Goal: Navigation & Orientation: Find specific page/section

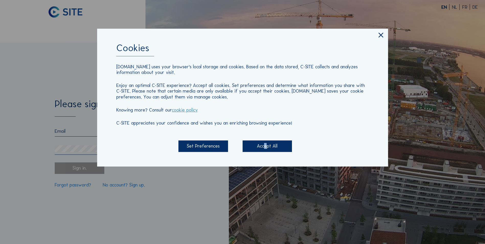
click at [263, 145] on div "Accept All" at bounding box center [266, 145] width 49 height 11
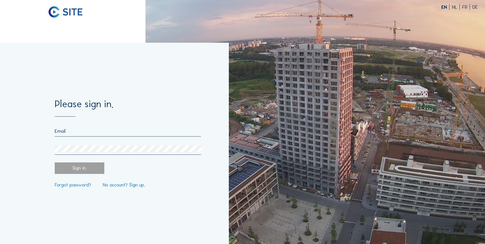
click at [110, 129] on input "email" at bounding box center [128, 131] width 146 height 6
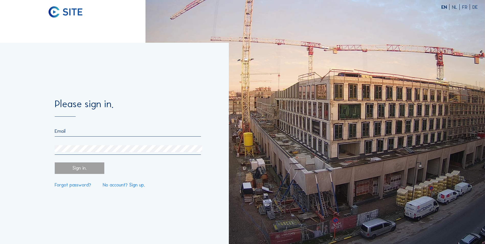
type input "[PERSON_NAME][EMAIL_ADDRESS][DOMAIN_NAME]"
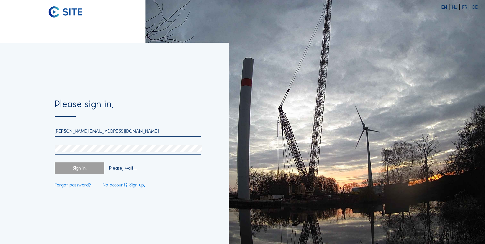
click at [87, 167] on div "Sign in." at bounding box center [79, 167] width 49 height 11
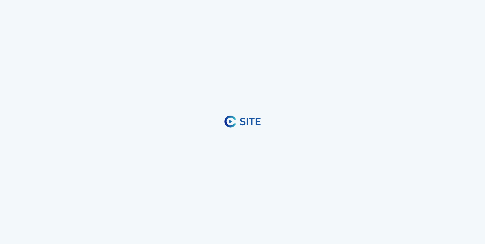
drag, startPoint x: 87, startPoint y: 167, endPoint x: 79, endPoint y: 168, distance: 8.2
click at [79, 168] on div "Sign in." at bounding box center [79, 167] width 49 height 11
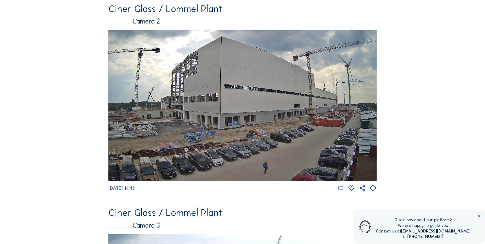
scroll to position [225, 0]
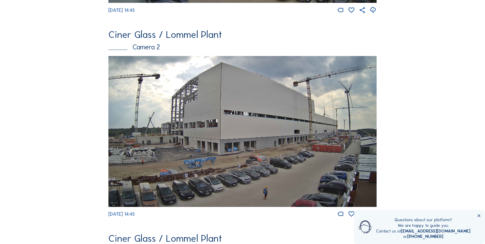
click at [250, 125] on img at bounding box center [242, 131] width 268 height 151
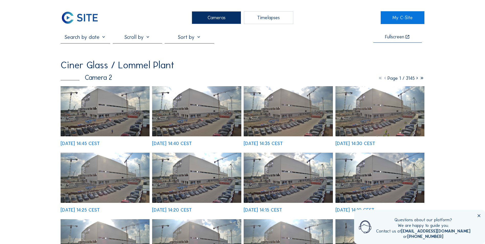
click at [349, 112] on img at bounding box center [379, 111] width 89 height 50
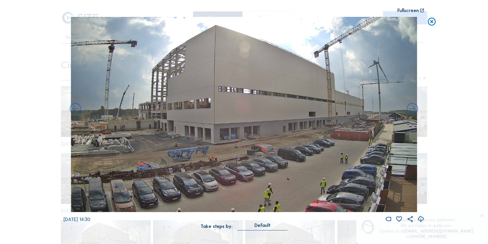
click at [420, 218] on icon at bounding box center [421, 219] width 7 height 9
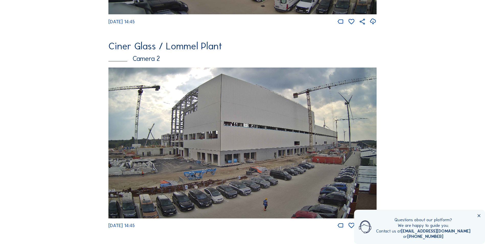
scroll to position [426, 0]
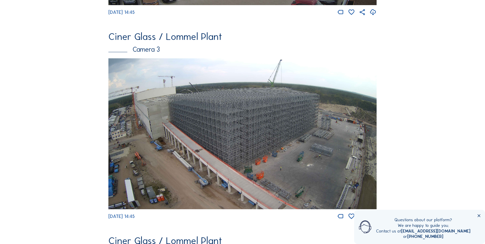
click at [265, 117] on img at bounding box center [242, 133] width 268 height 151
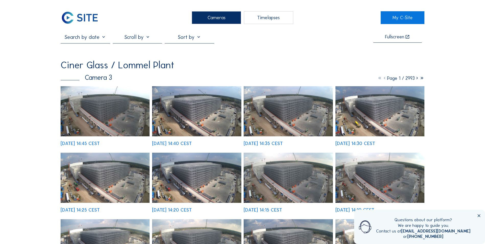
click at [126, 119] on img at bounding box center [105, 111] width 89 height 50
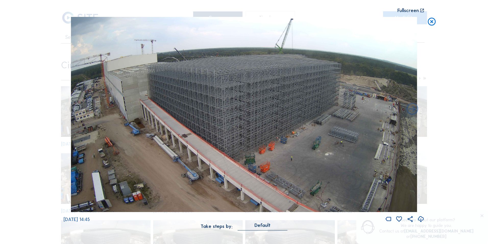
click at [421, 219] on icon at bounding box center [421, 219] width 7 height 9
